Goal: Task Accomplishment & Management: Complete application form

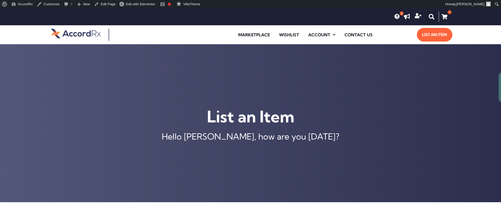
scroll to position [202, 0]
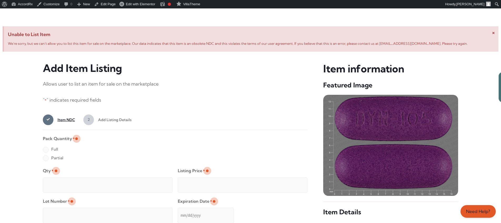
click at [45, 150] on label "Full" at bounding box center [50, 149] width 15 height 8
click at [0, 0] on input "Full" at bounding box center [0, 0] width 0 height 0
click at [63, 179] on input "Qty *" at bounding box center [108, 184] width 130 height 15
type input "2"
click at [293, 183] on input "Listing Price *" at bounding box center [243, 184] width 130 height 15
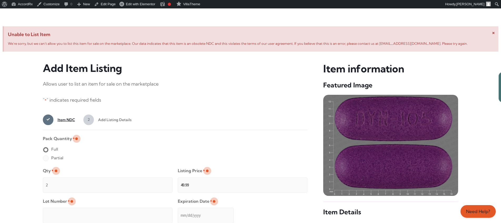
type input "49.99"
click at [142, 211] on input "Lot Number *" at bounding box center [108, 214] width 130 height 15
type input "TEST23456"
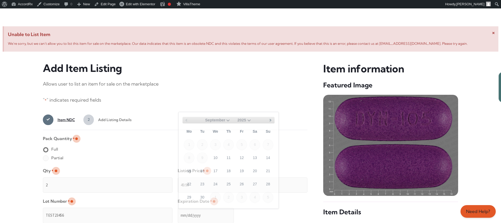
click at [178, 210] on input "Expiration Date *" at bounding box center [206, 214] width 56 height 15
click at [226, 119] on select "September October November December" at bounding box center [218, 120] width 26 height 7
click at [205, 195] on link "30" at bounding box center [202, 196] width 11 height 11
type input "[DATE]"
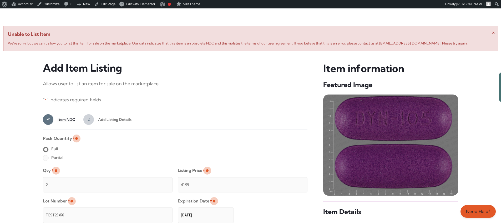
scroll to position [420, 0]
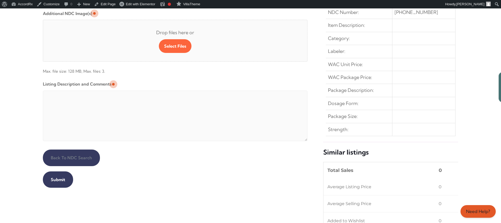
click at [170, 92] on textarea "Listing Description and Comments" at bounding box center [175, 115] width 265 height 50
type textarea "Automated Testing - list comment from [MEDICAL_DATA][DOMAIN_NAME]"
click at [57, 179] on input "Submit" at bounding box center [58, 179] width 30 height 16
